Goal: Information Seeking & Learning: Learn about a topic

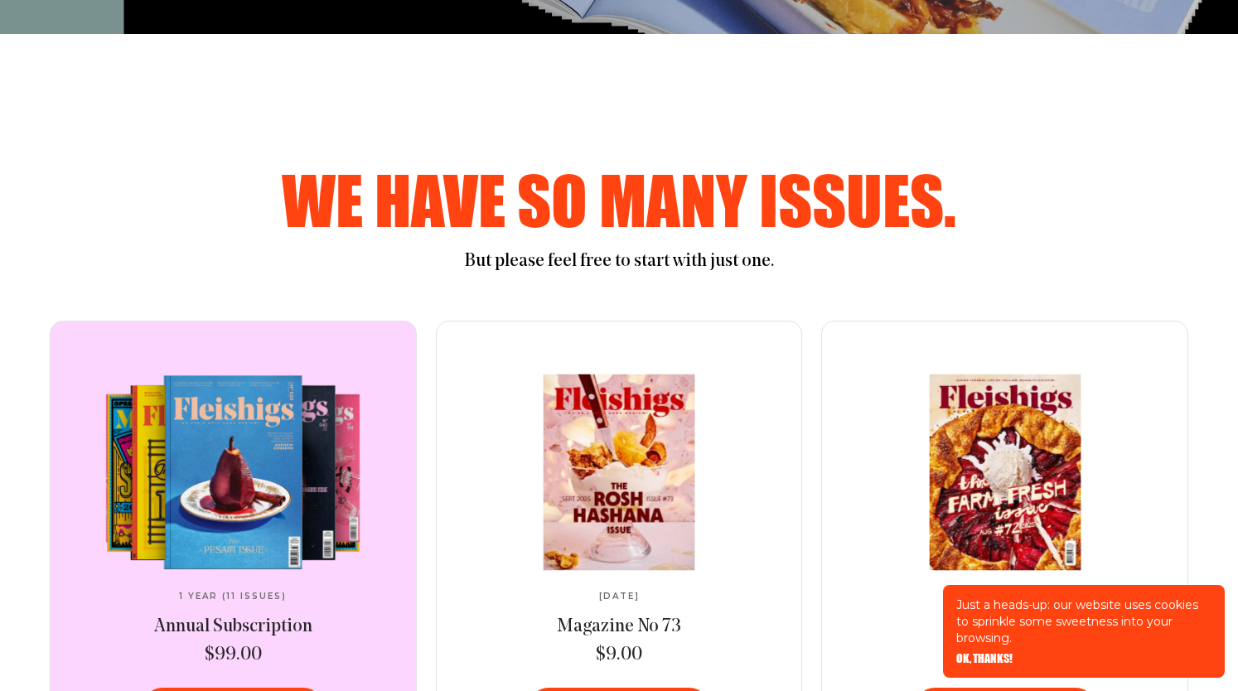
scroll to position [732, 0]
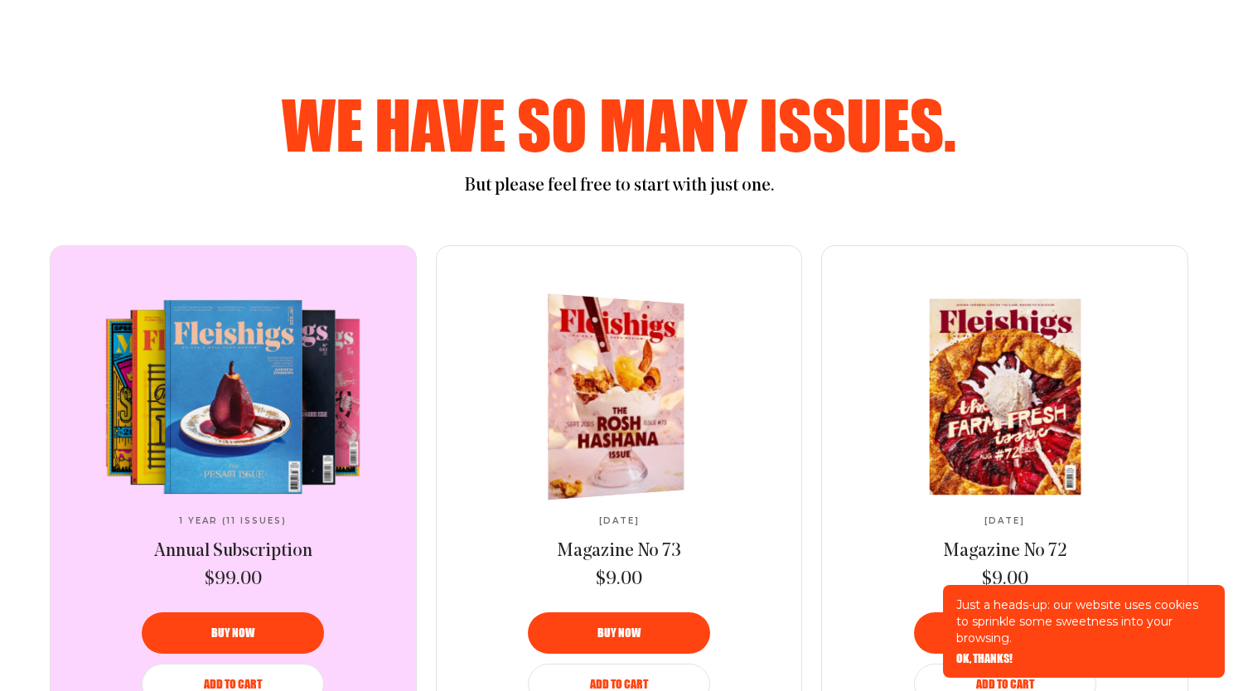
click at [605, 393] on img at bounding box center [607, 396] width 249 height 216
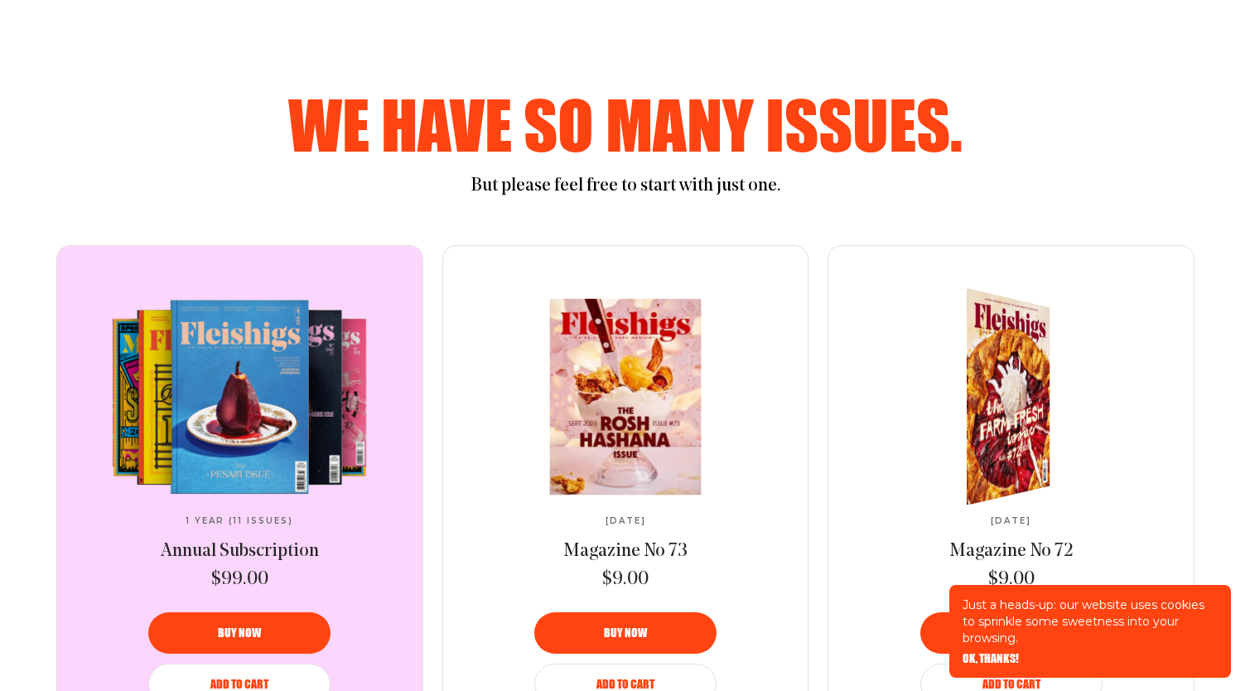
scroll to position [0, 0]
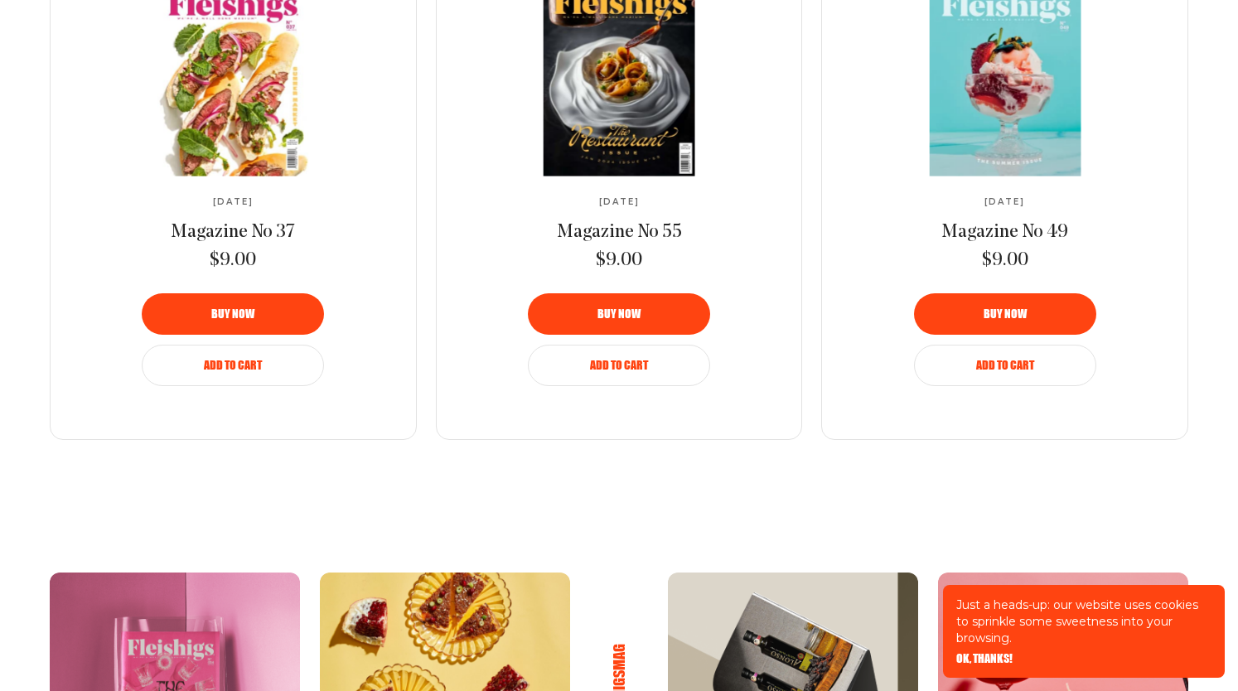
scroll to position [1272, 0]
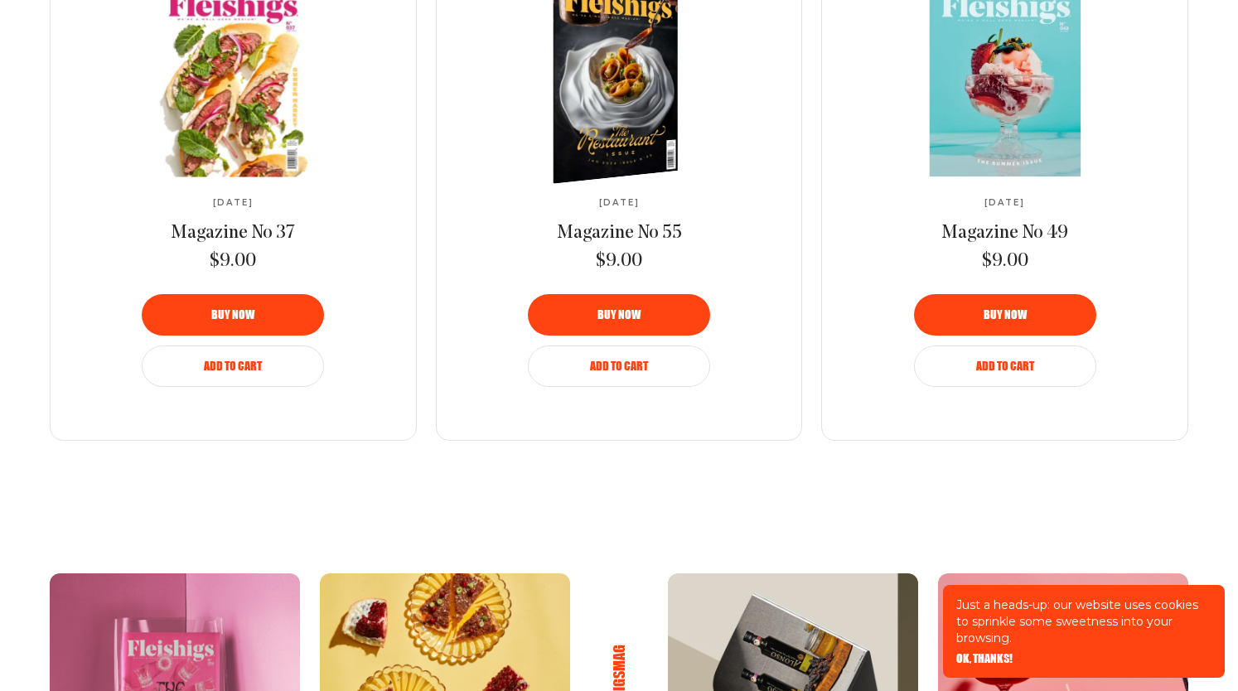
click at [538, 190] on img at bounding box center [605, 78] width 229 height 223
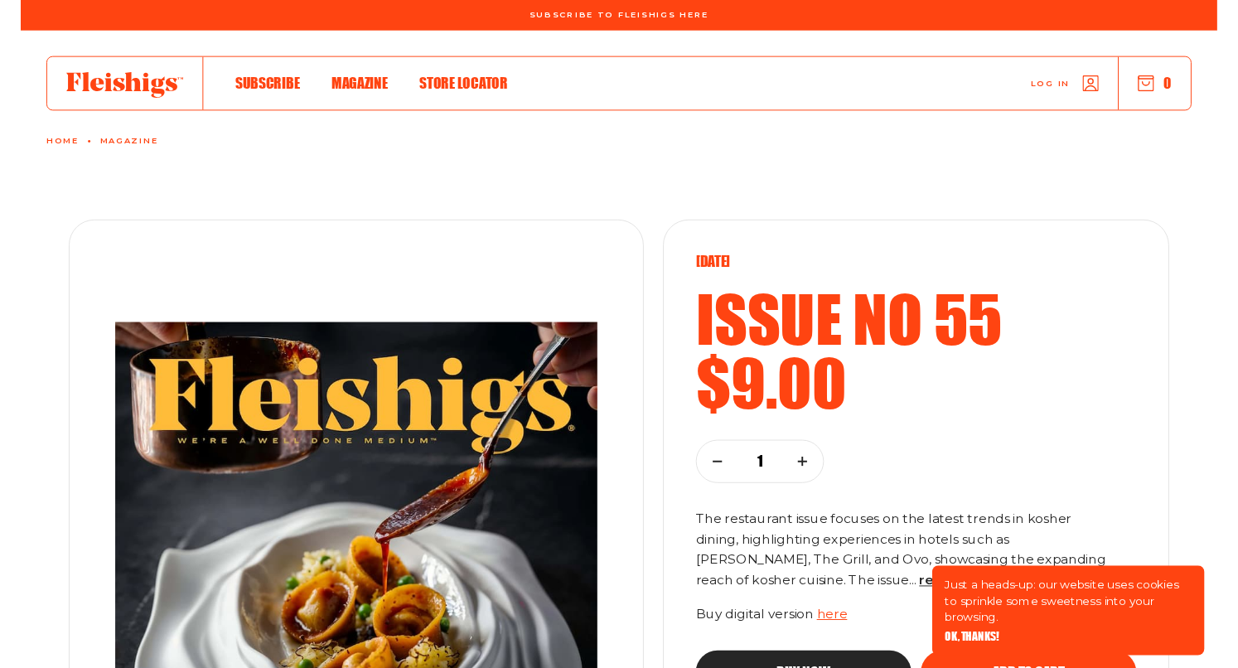
scroll to position [228, 0]
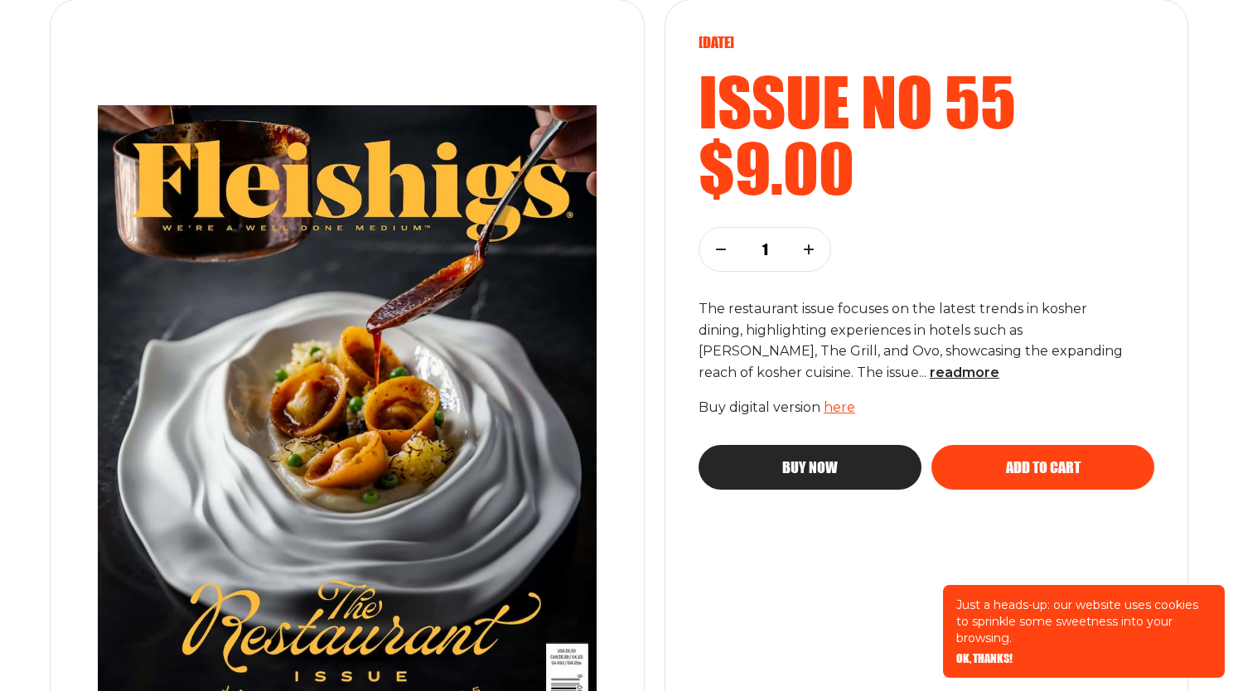
click at [840, 407] on link "here" at bounding box center [838, 407] width 31 height 16
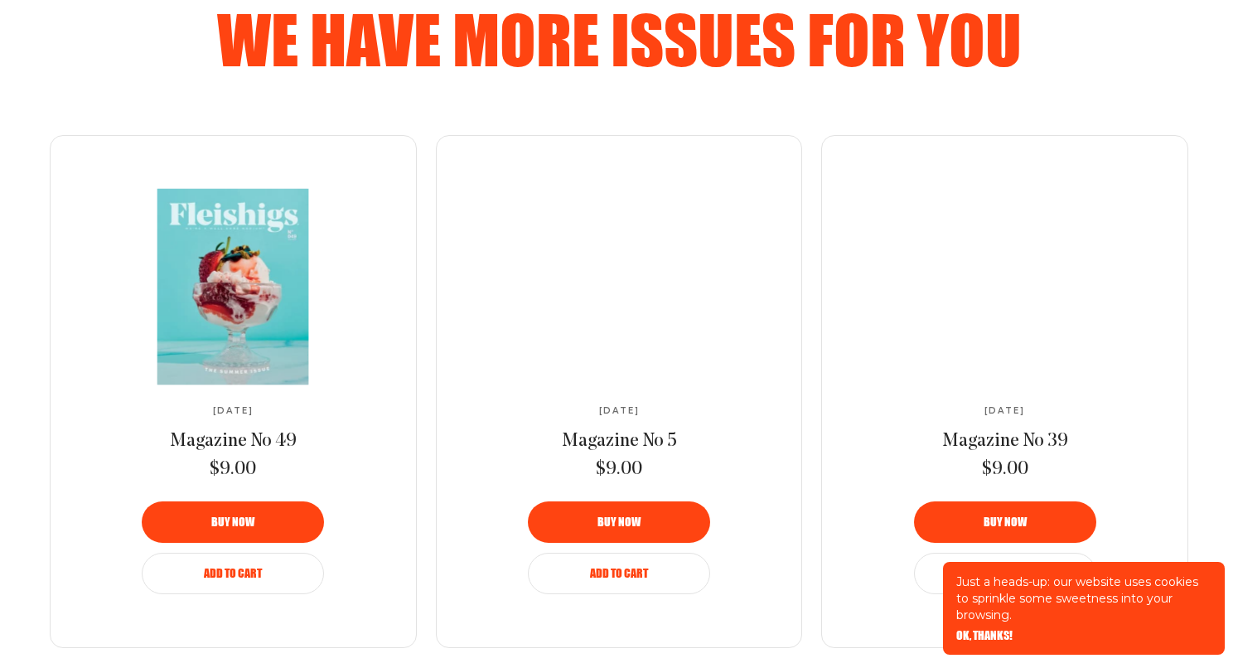
scroll to position [1215, 0]
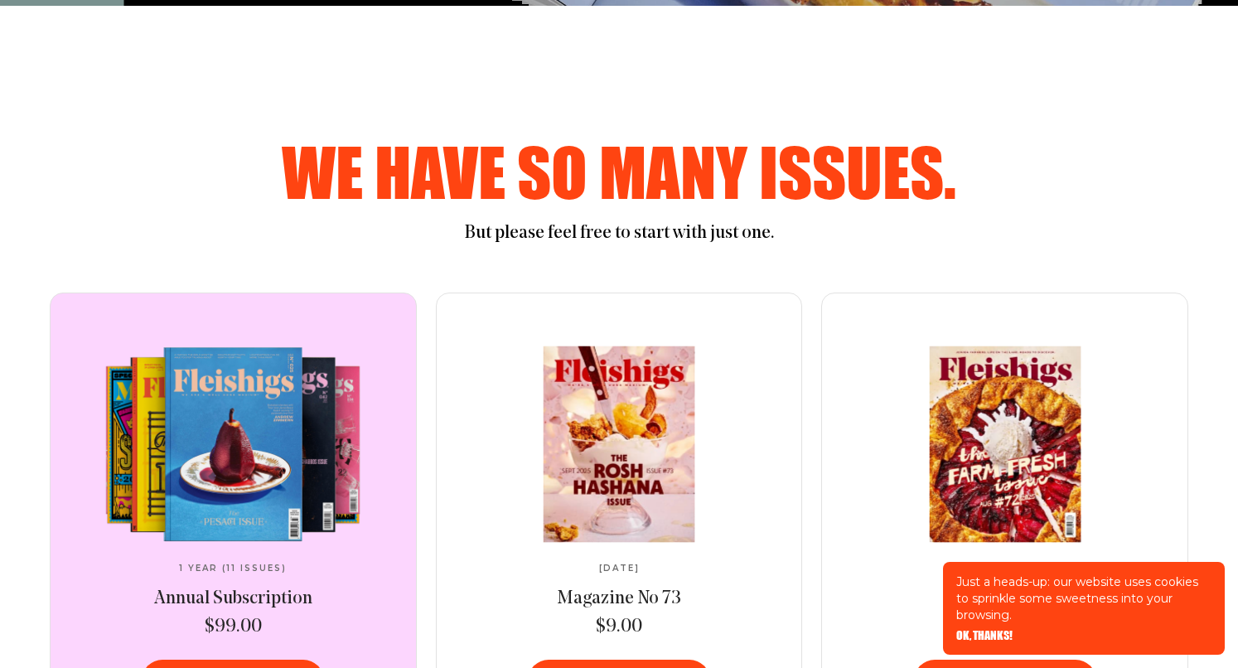
scroll to position [798, 0]
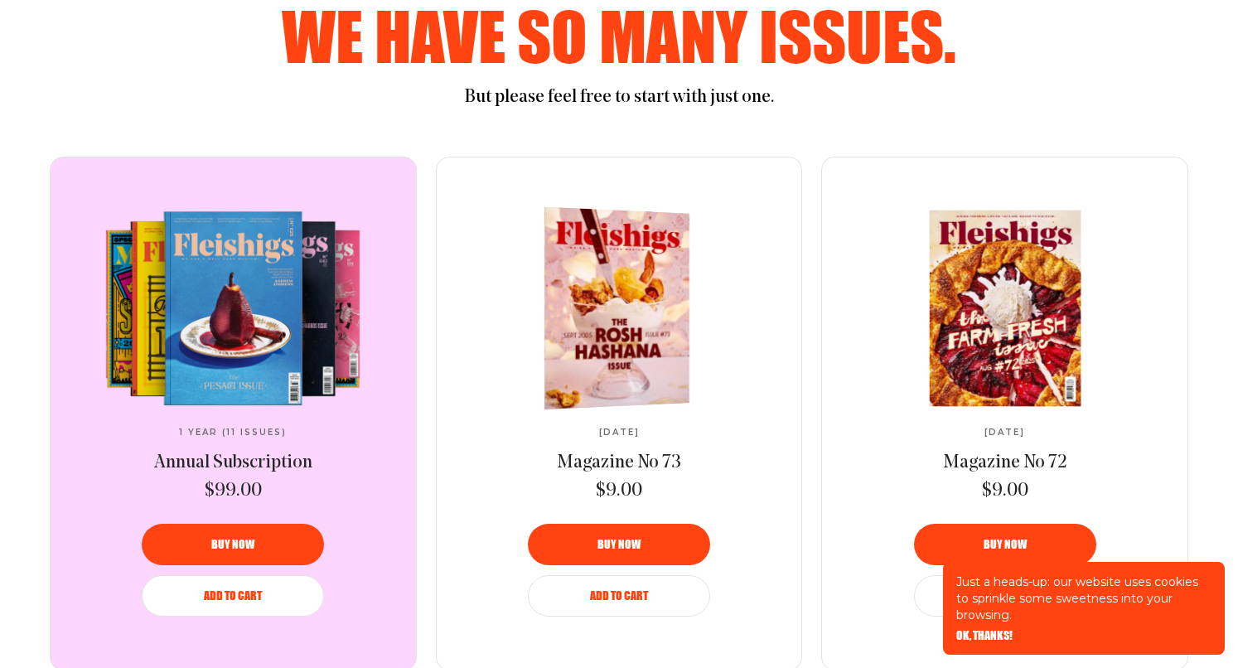
click at [598, 301] on img at bounding box center [611, 308] width 266 height 209
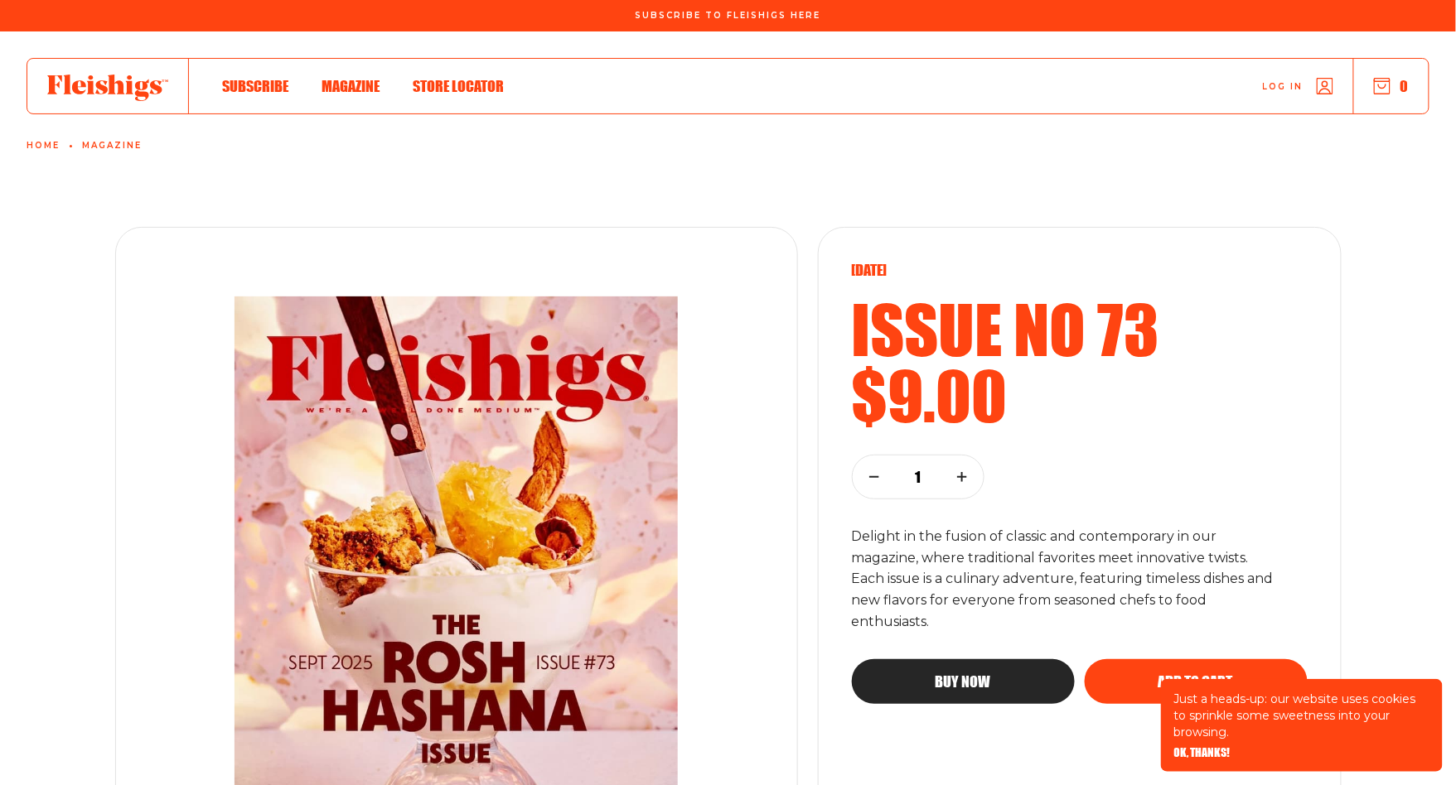
click at [355, 78] on span "Magazine" at bounding box center [350, 69] width 58 height 18
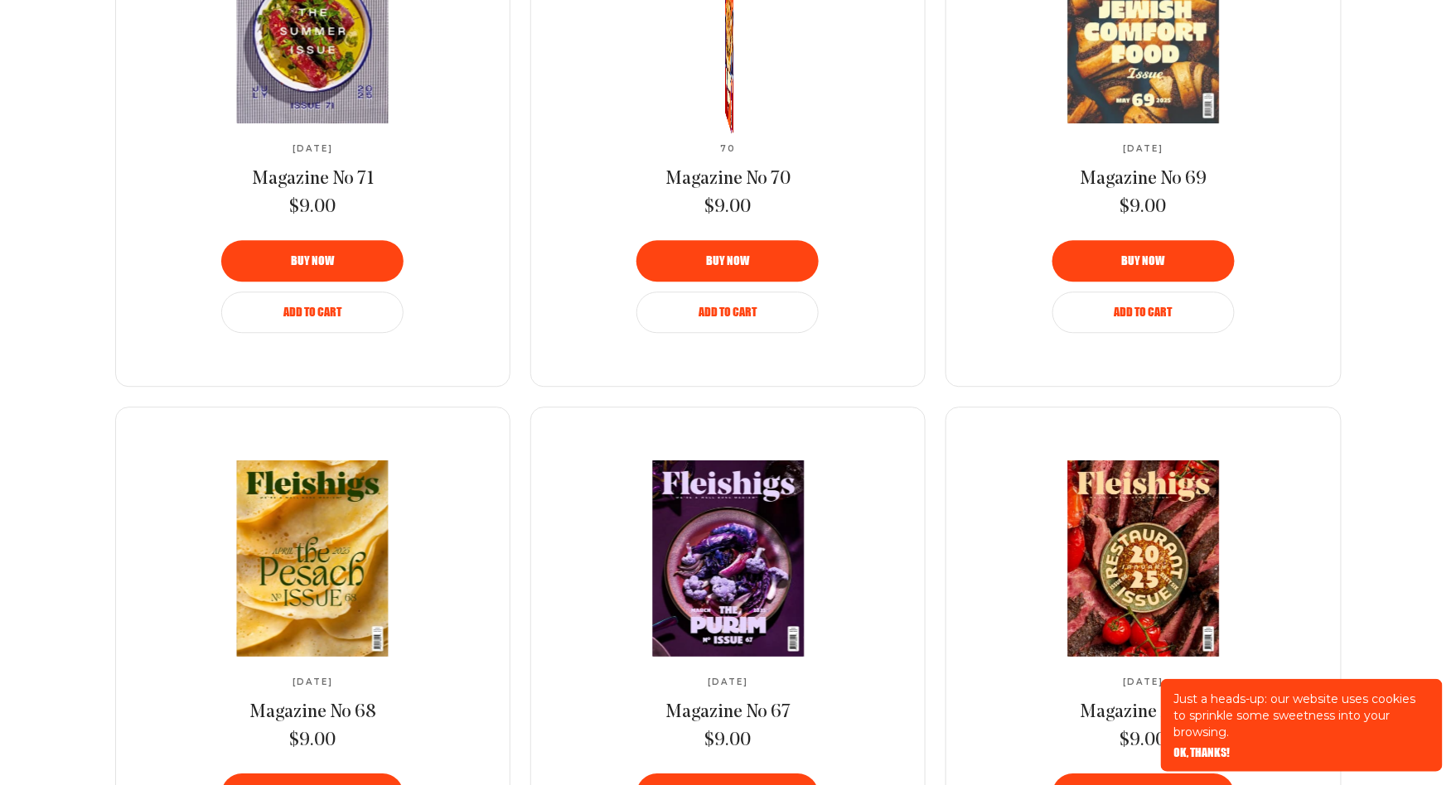
scroll to position [1407, 0]
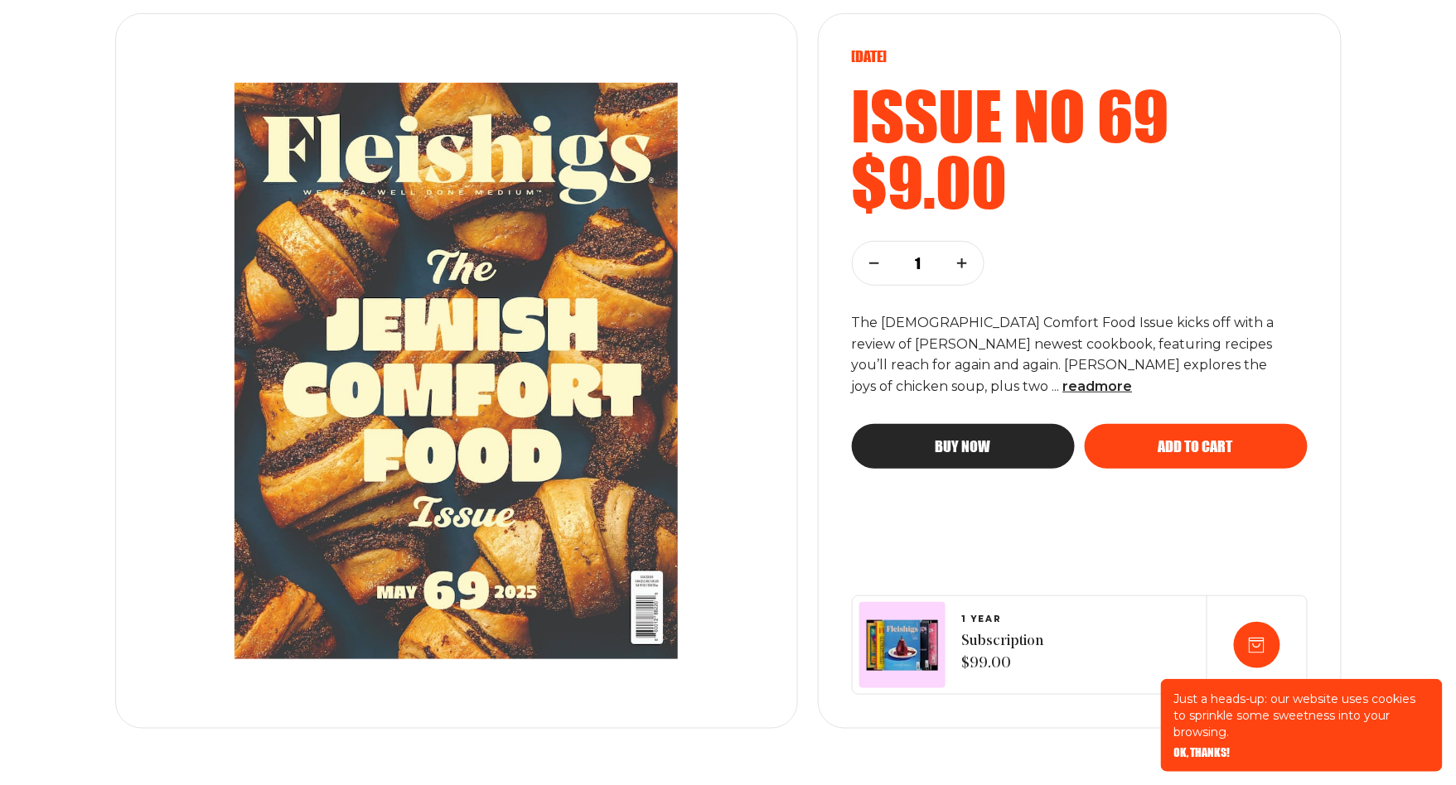
scroll to position [298, 0]
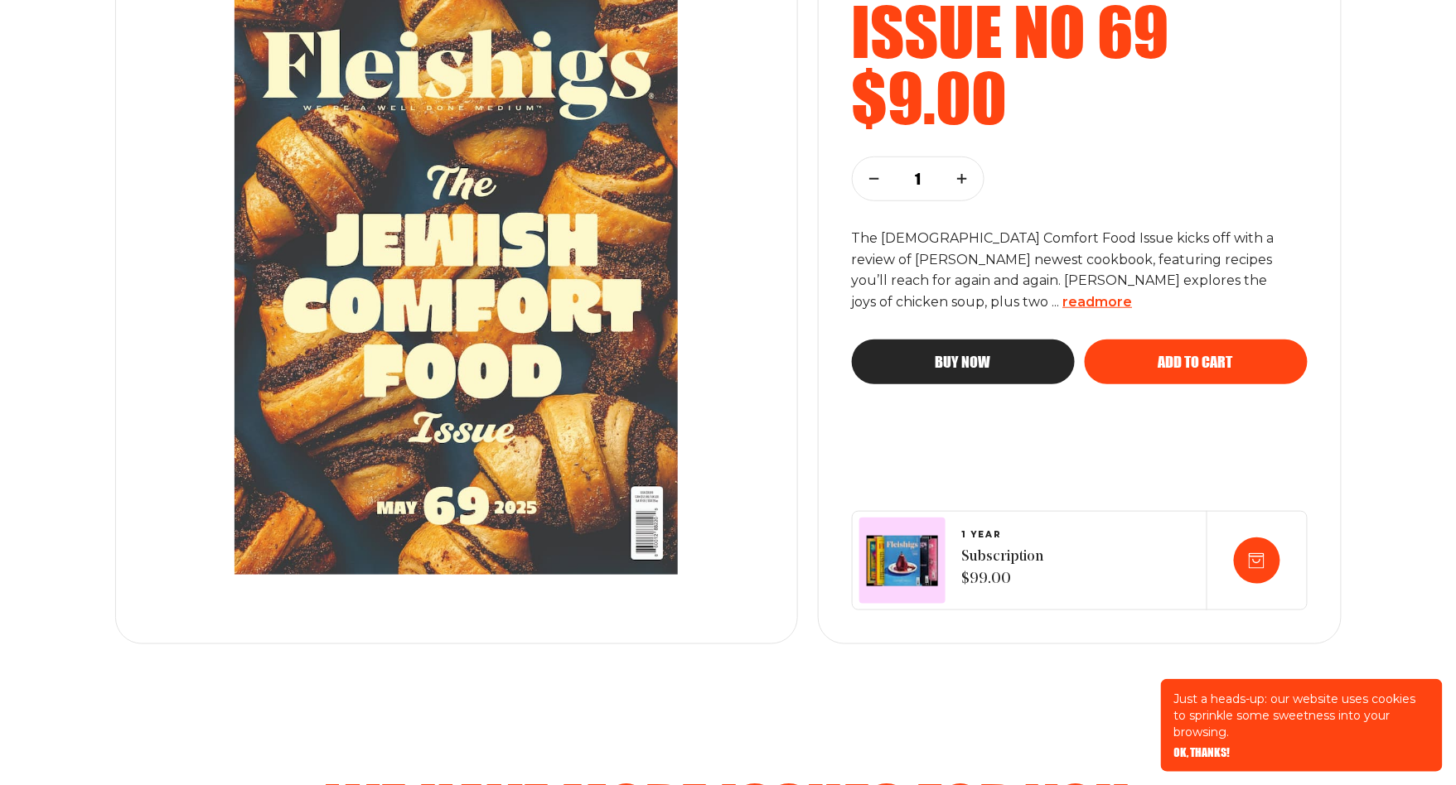
click at [1063, 300] on span "read more" at bounding box center [1098, 302] width 70 height 16
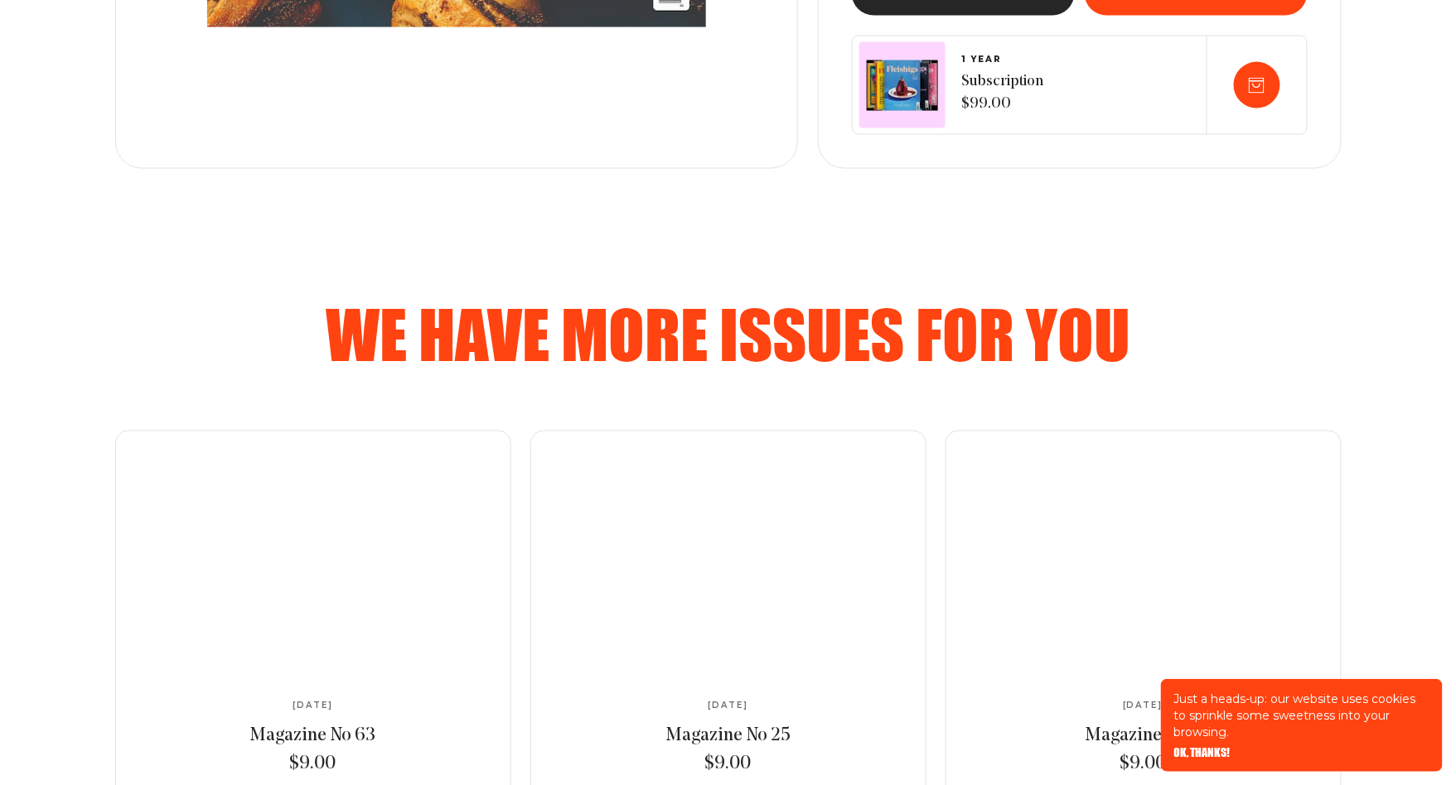
scroll to position [1472, 0]
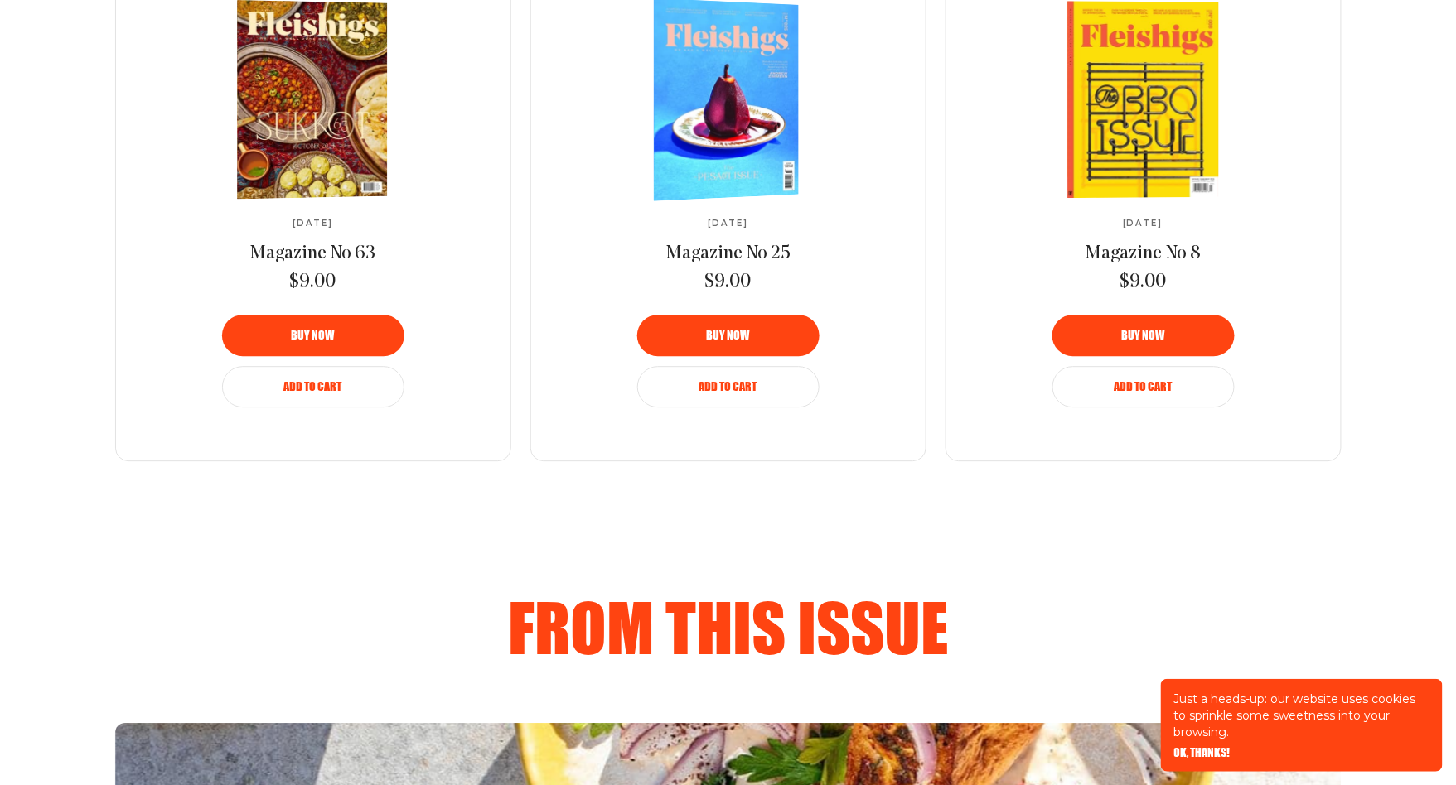
click at [254, 115] on img at bounding box center [308, 99] width 275 height 202
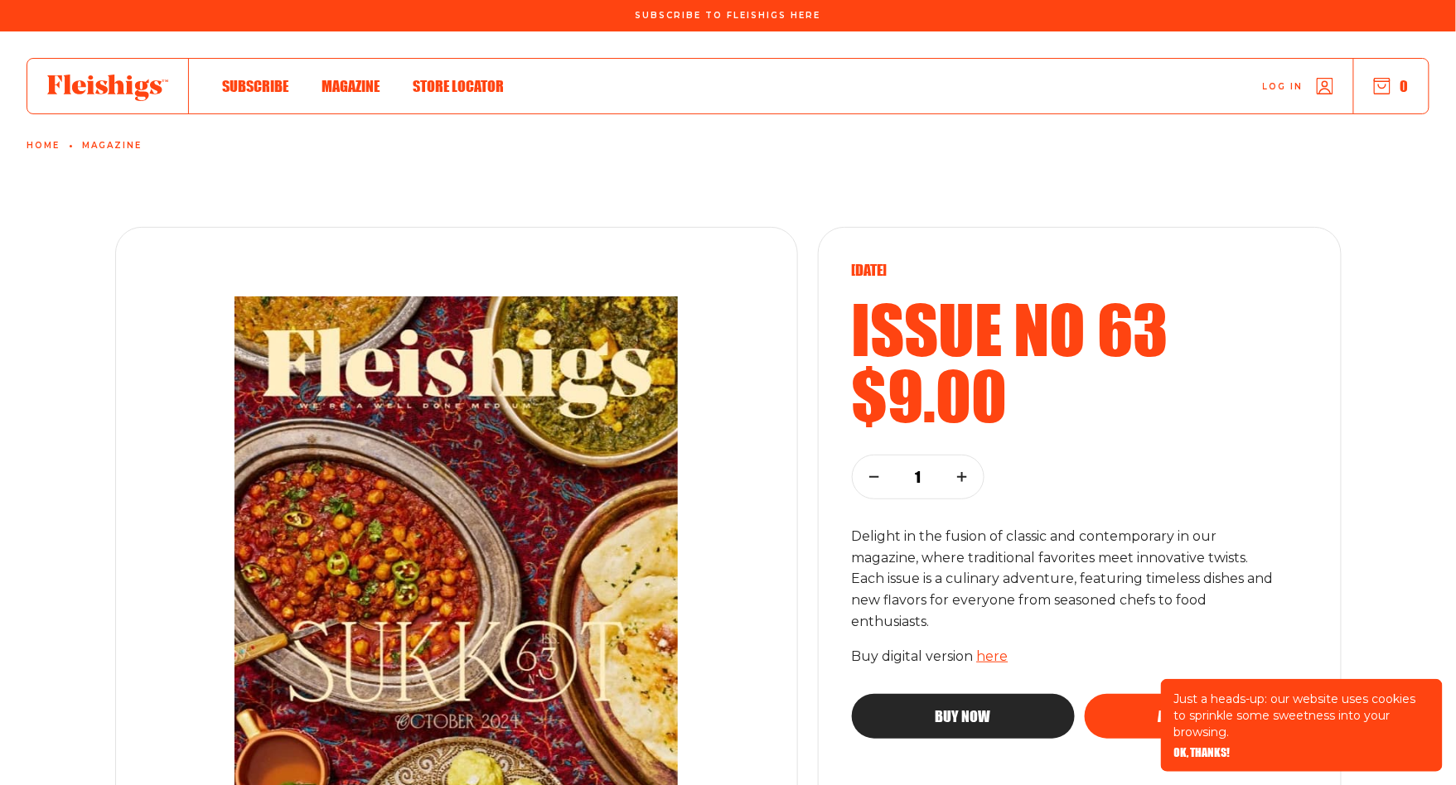
scroll to position [388, 0]
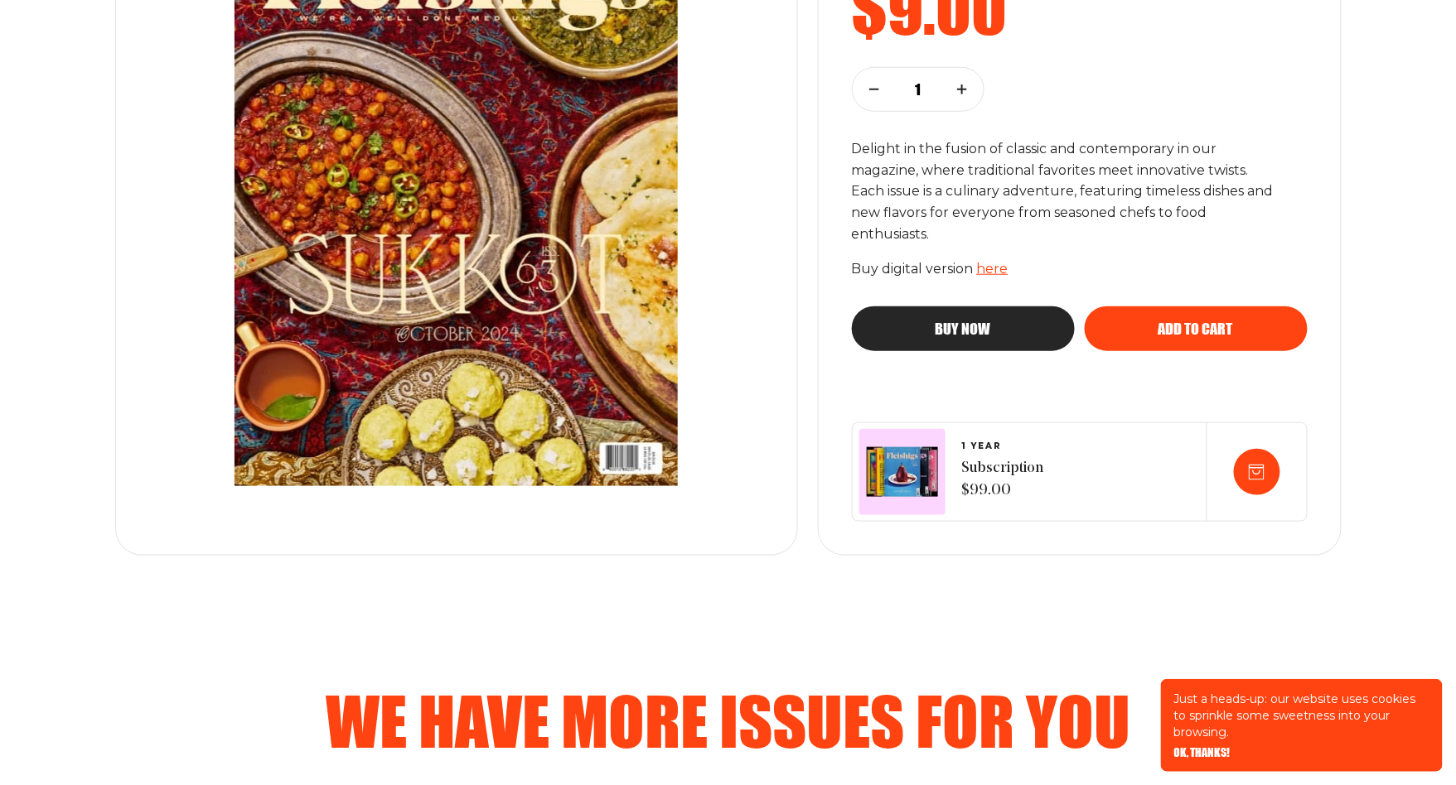
click at [997, 268] on link "here" at bounding box center [992, 269] width 31 height 16
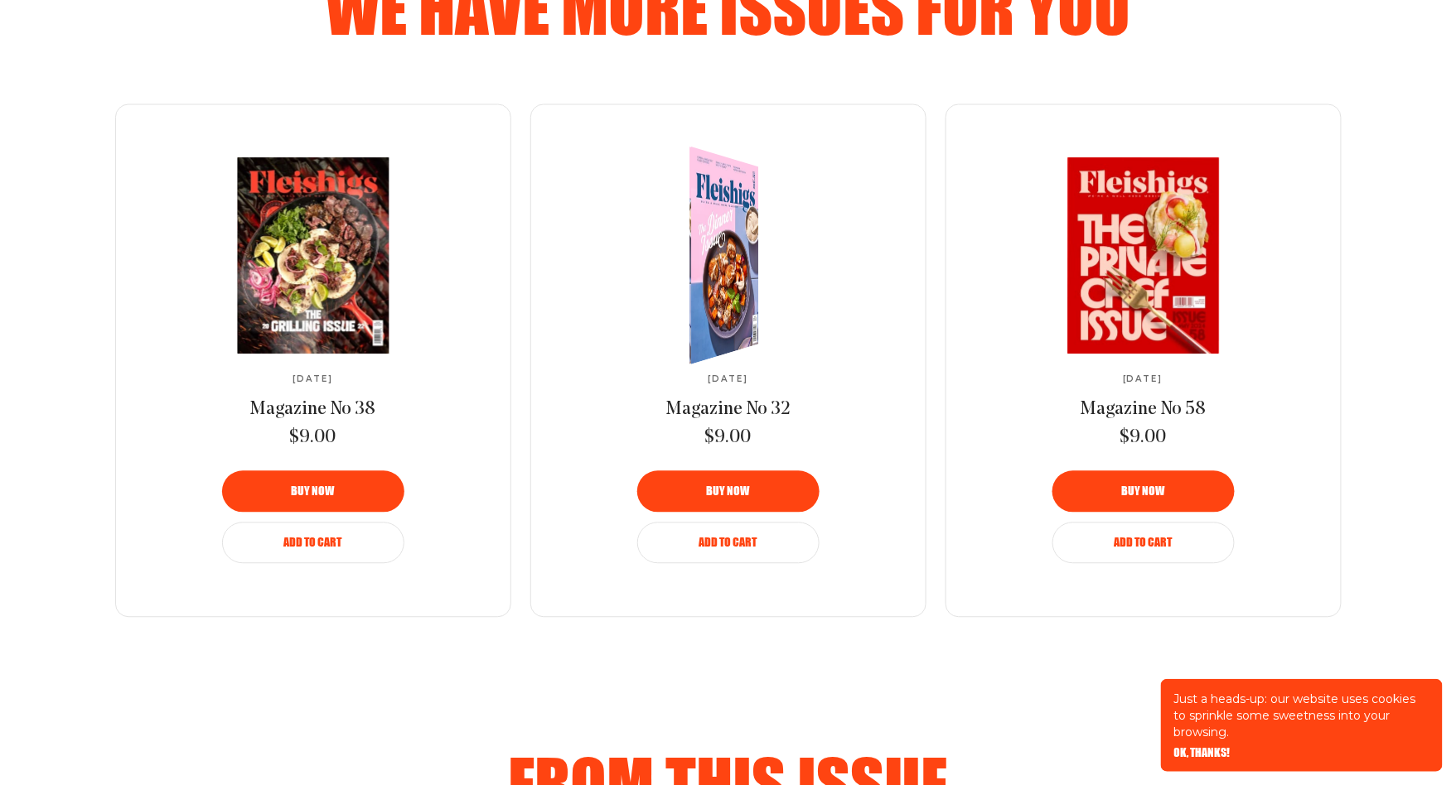
scroll to position [1041, 0]
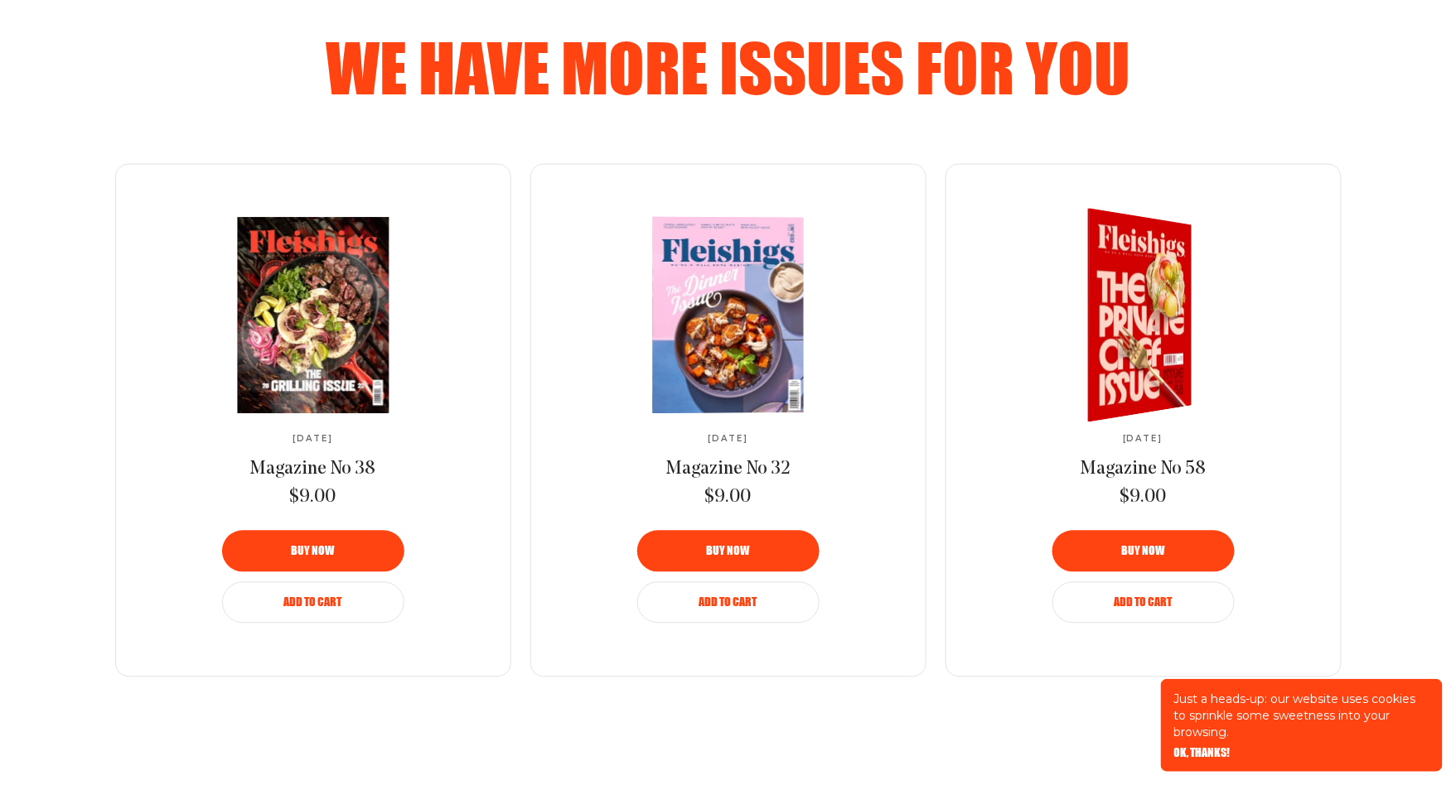
click at [1153, 337] on img at bounding box center [1129, 316] width 191 height 232
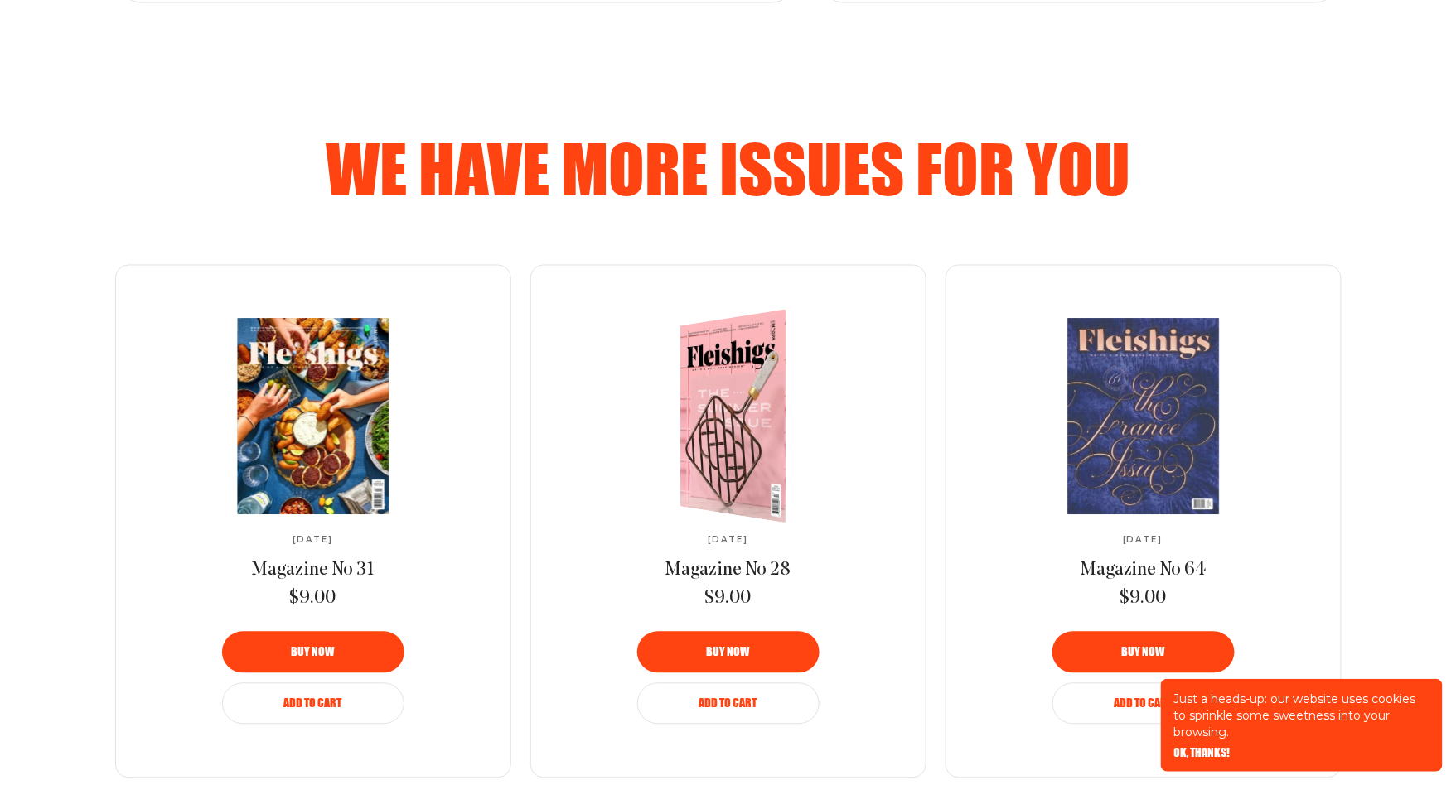
scroll to position [1086, 0]
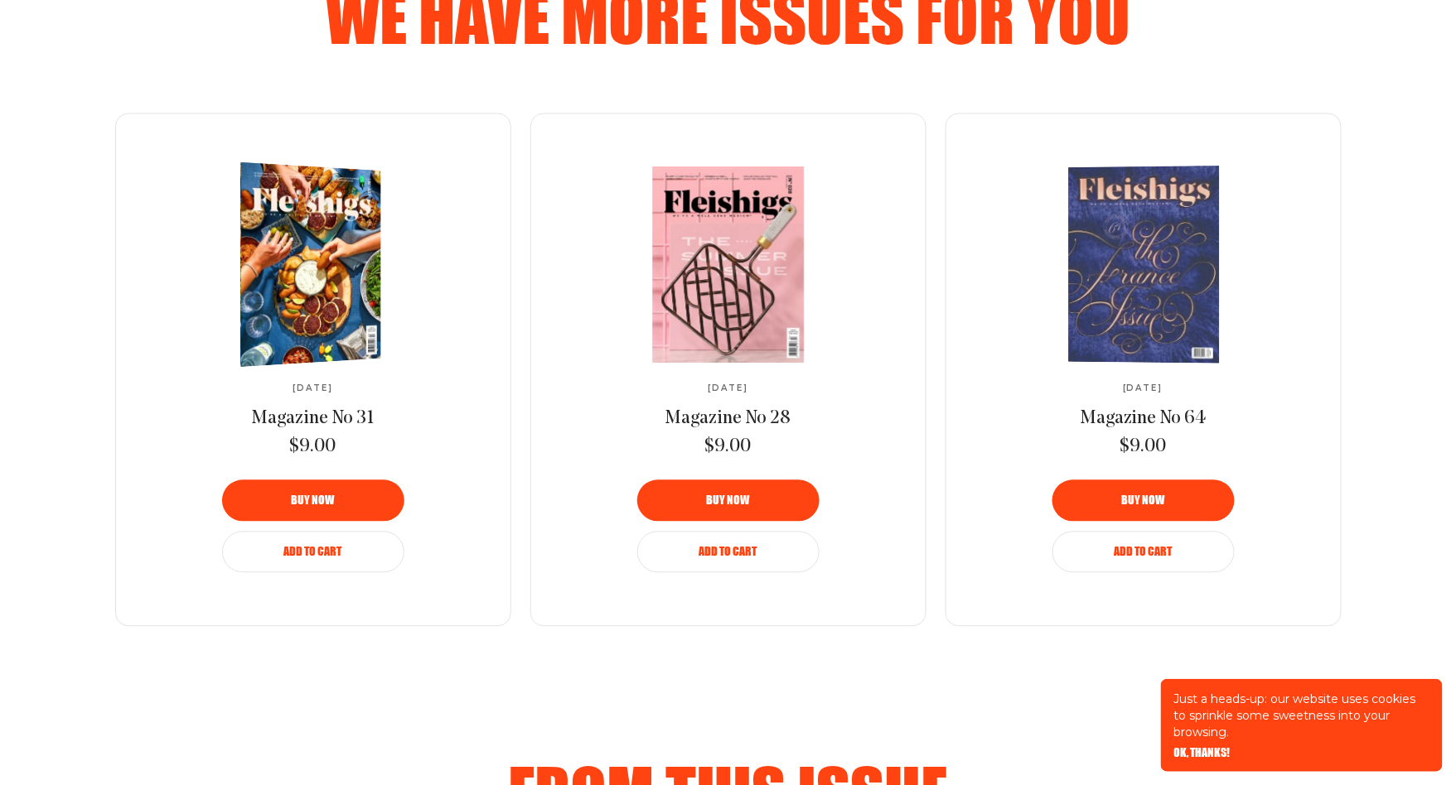
click at [307, 230] on img at bounding box center [303, 265] width 258 height 213
